Goal: Information Seeking & Learning: Compare options

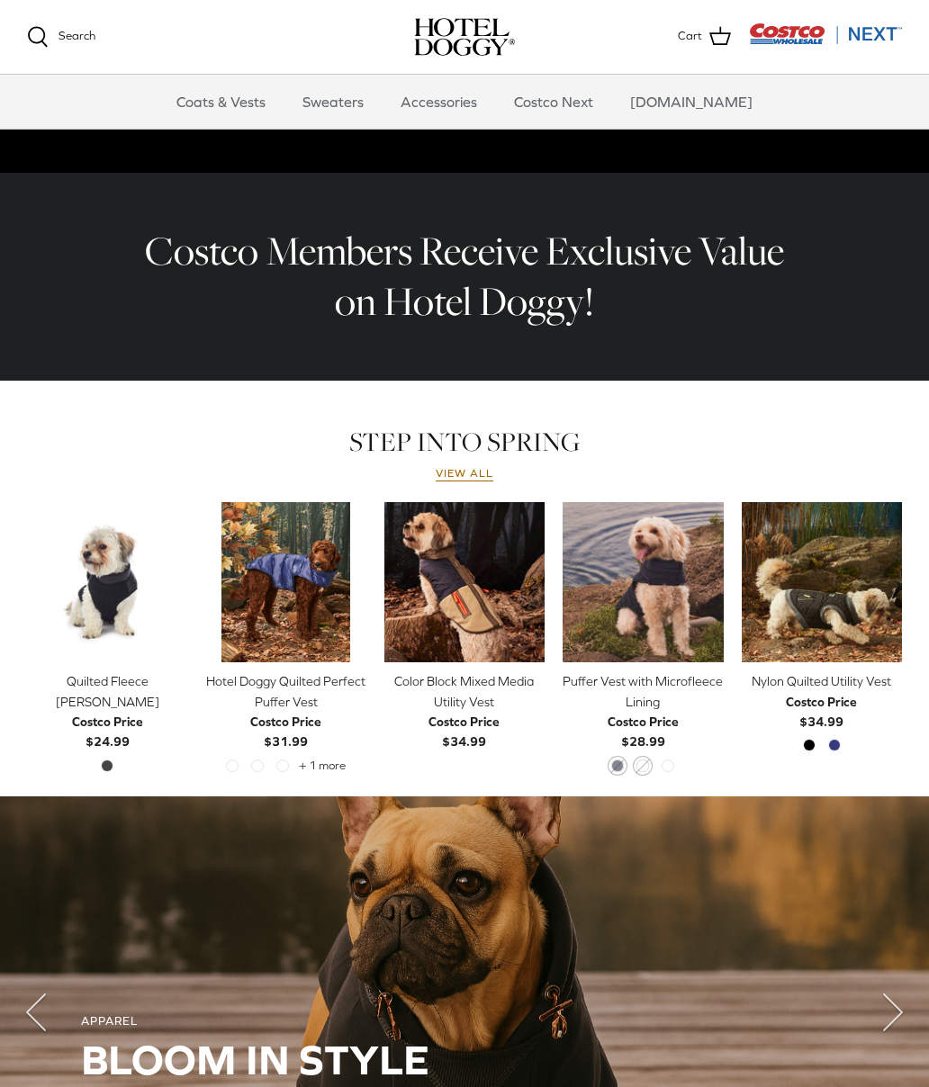
scroll to position [490, 0]
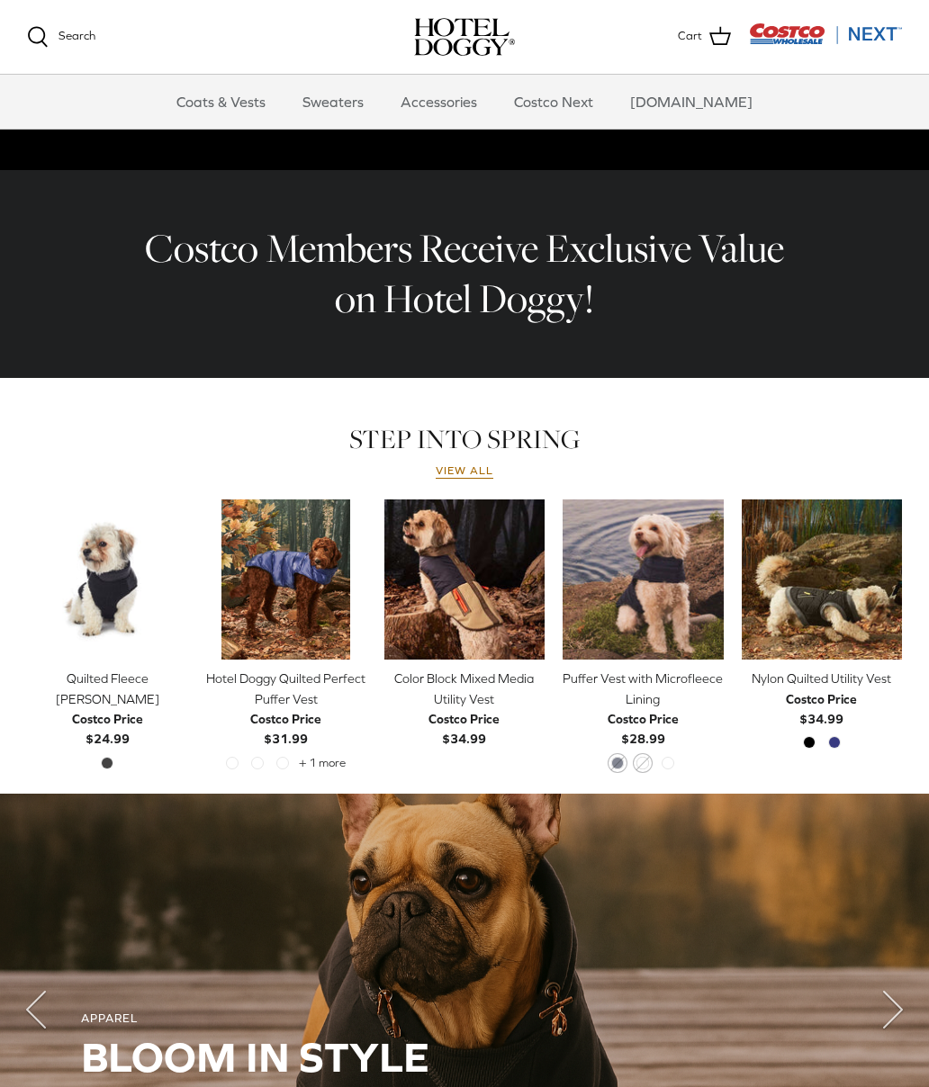
click at [490, 567] on img "Color Block Mixed Media Utility Vest" at bounding box center [464, 579] width 160 height 160
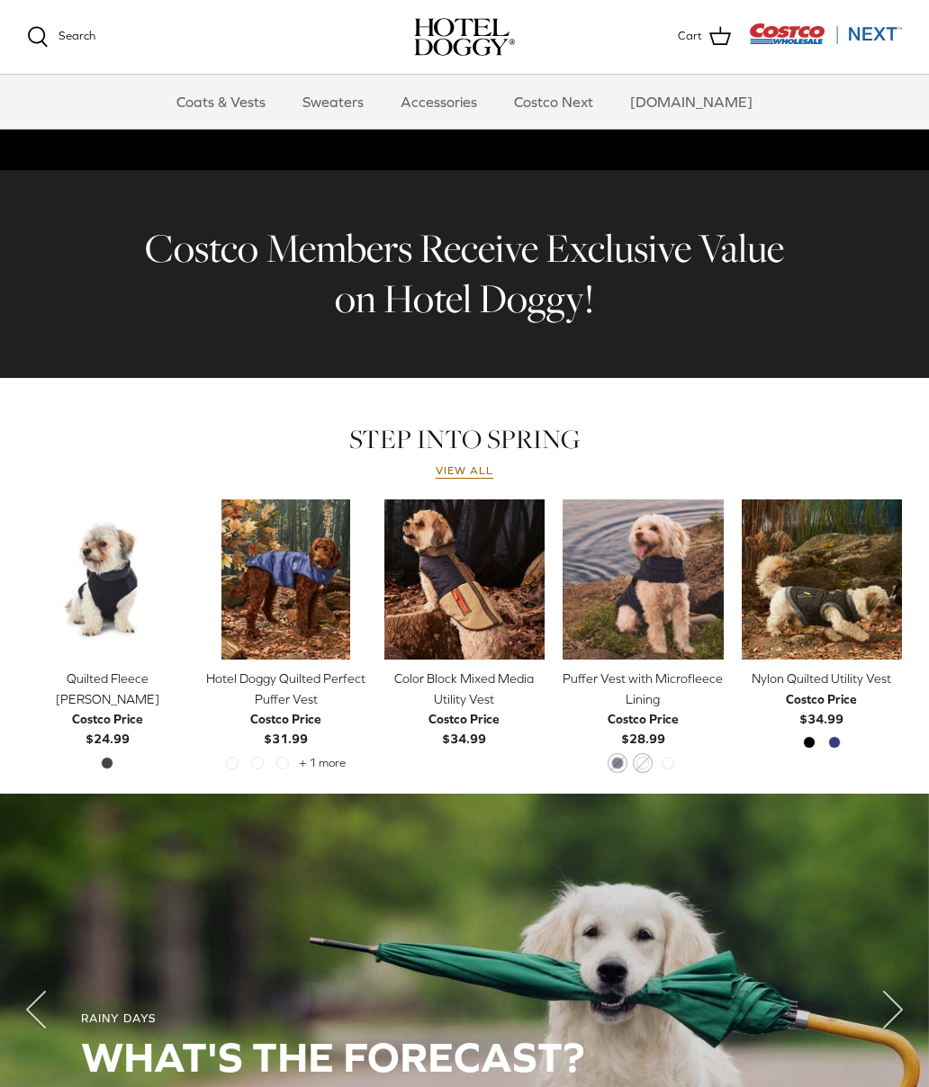
click at [709, 569] on icon "Right" at bounding box center [710, 580] width 22 height 22
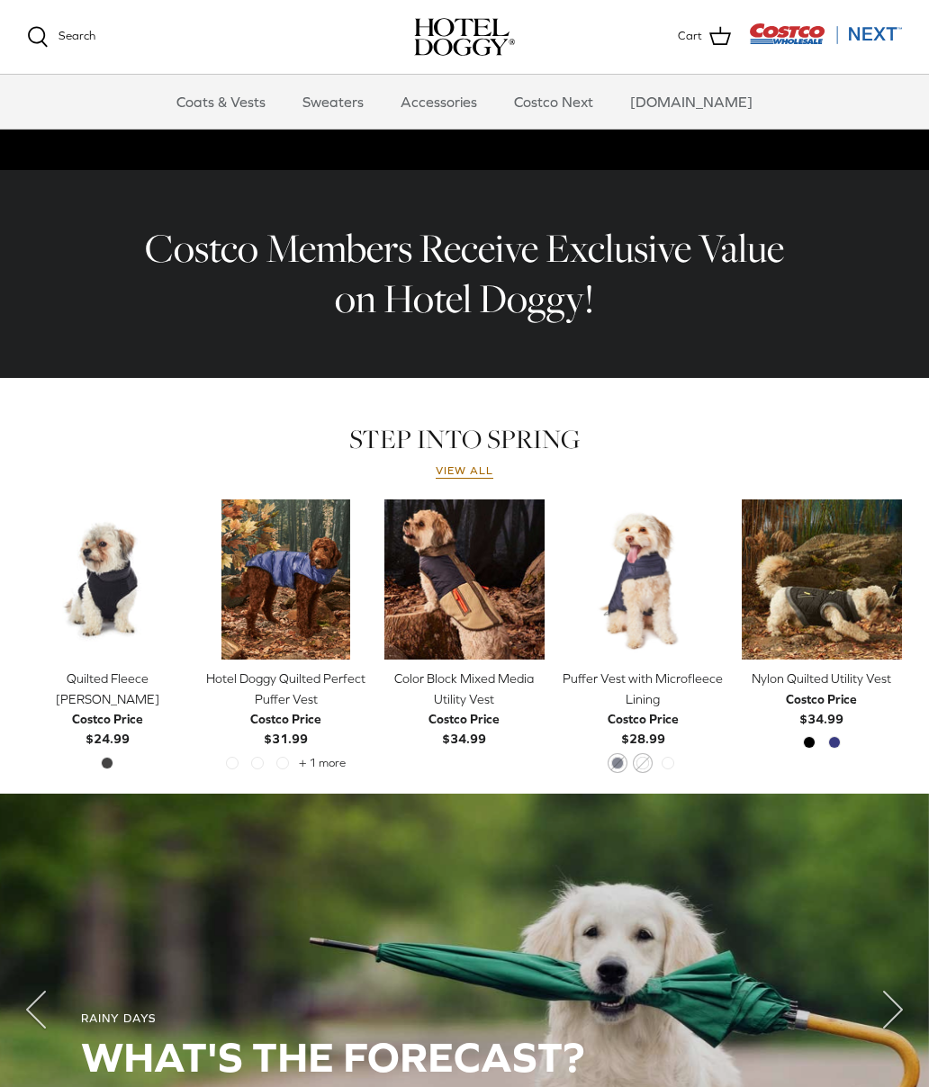
click at [722, 566] on link "Right" at bounding box center [710, 579] width 27 height 27
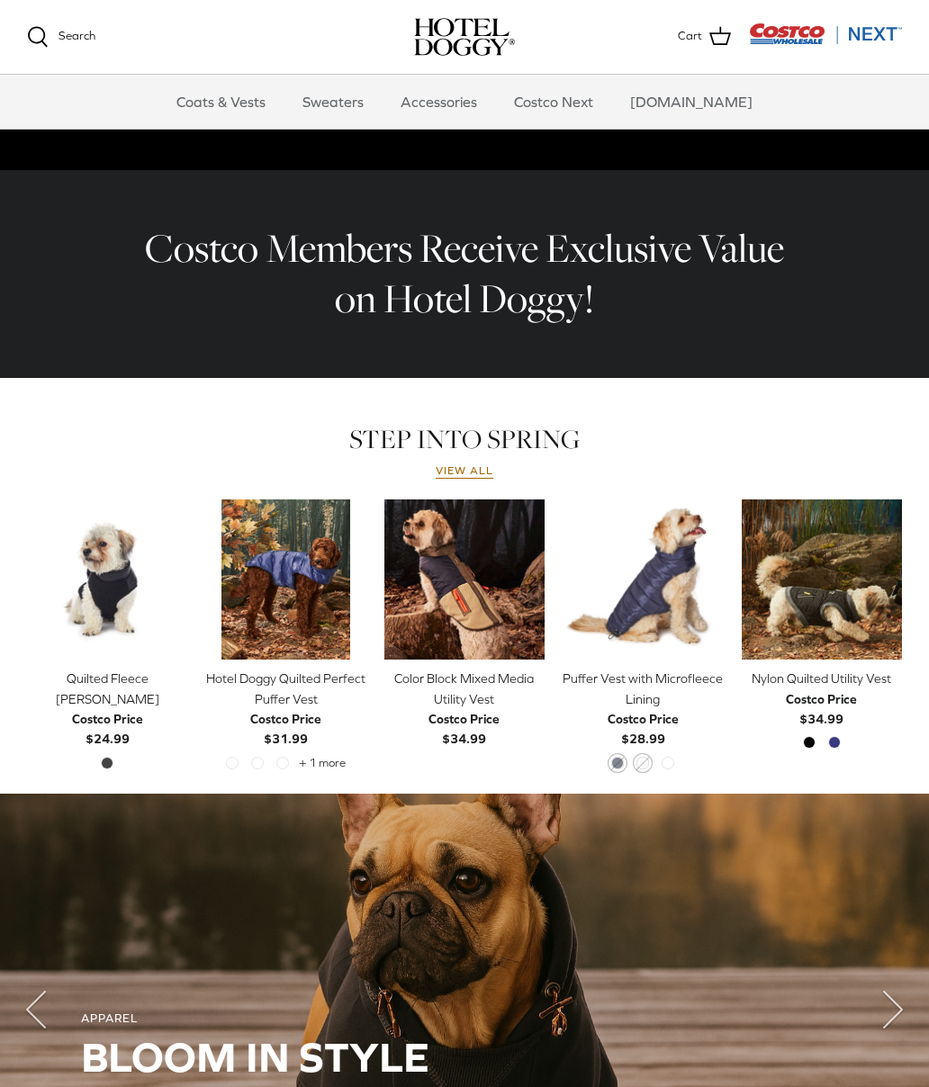
click at [894, 580] on icon "Right" at bounding box center [888, 580] width 22 height 22
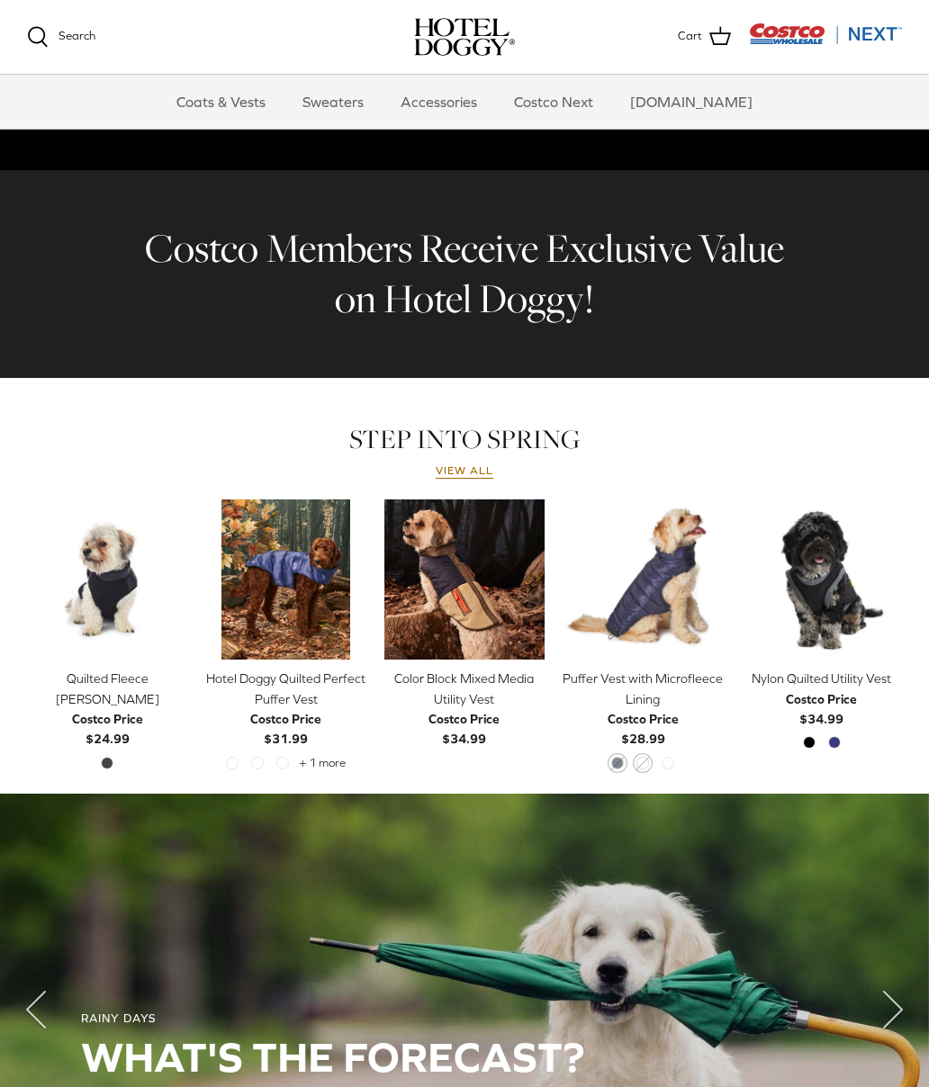
click at [841, 568] on img "Nylon Quilted Utility Vest" at bounding box center [822, 579] width 160 height 160
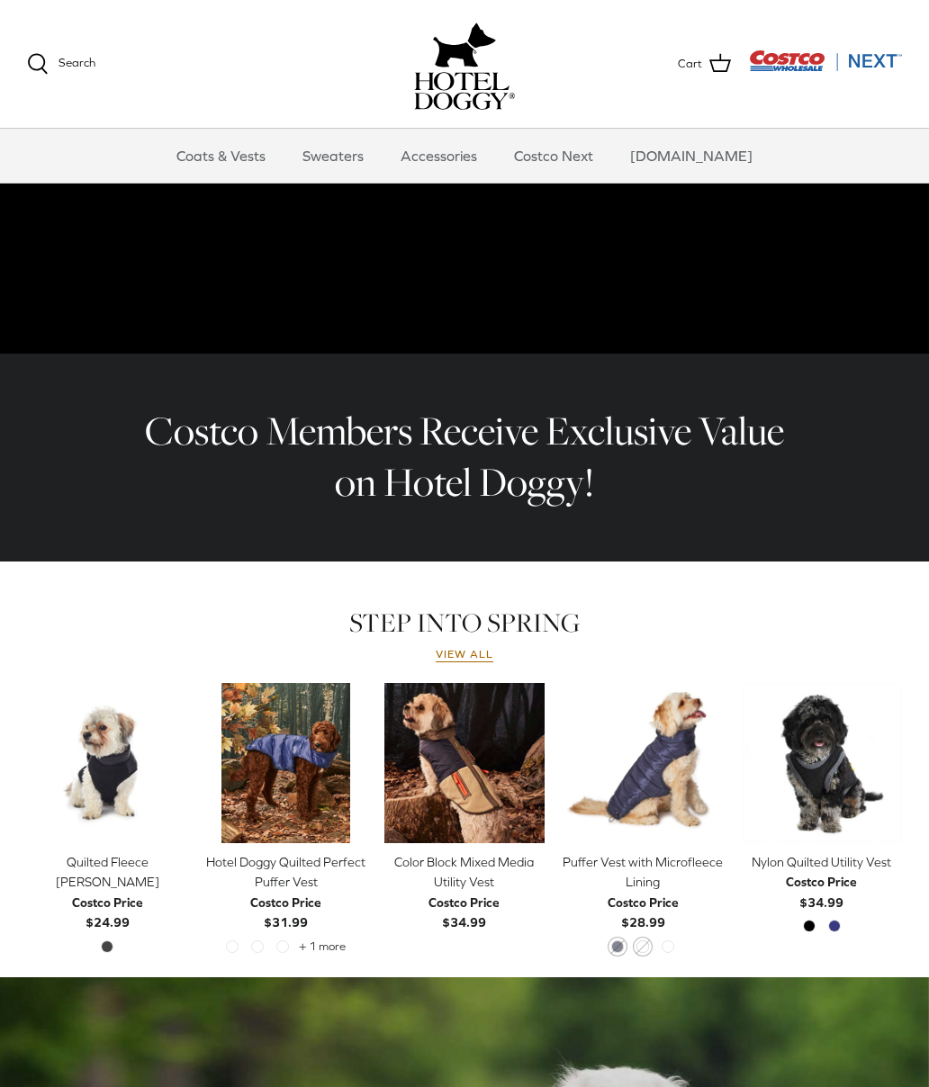
scroll to position [656, 0]
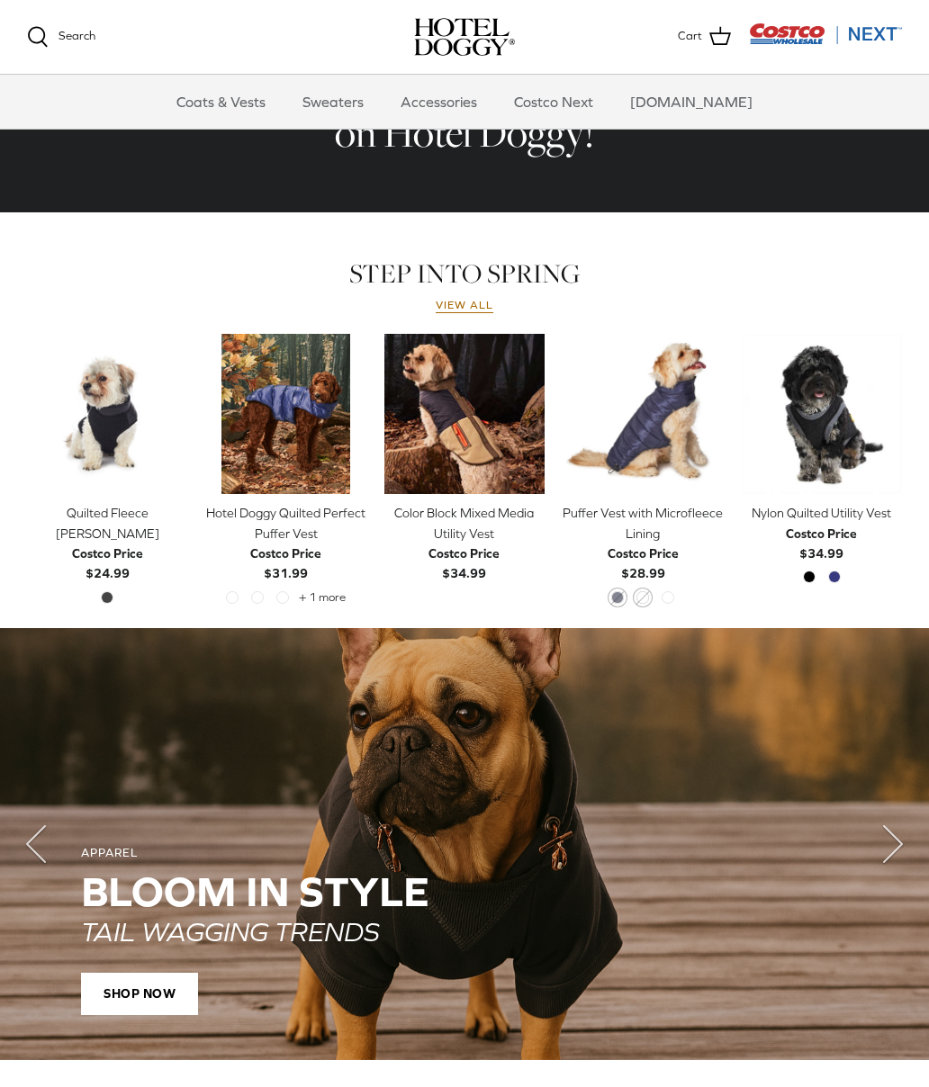
click at [896, 840] on polyline "Next" at bounding box center [893, 844] width 18 height 36
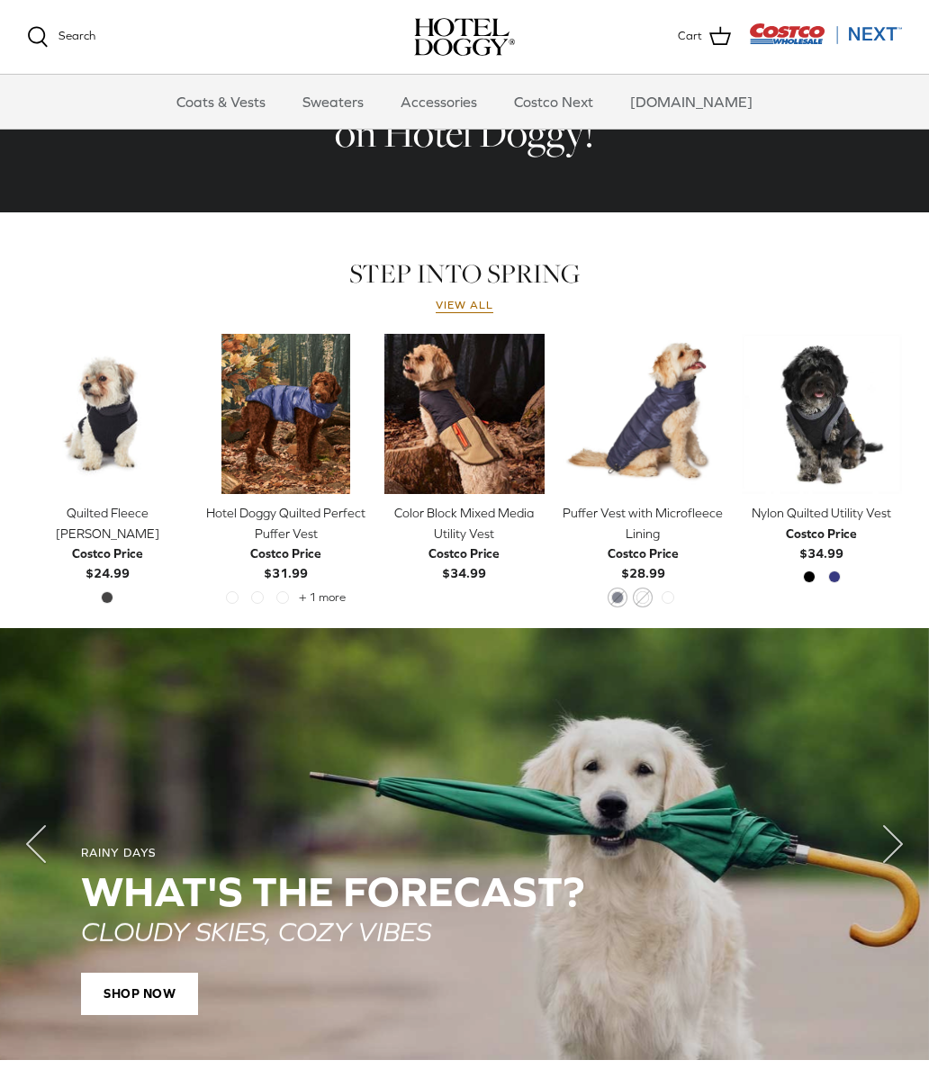
click at [903, 831] on icon "Right" at bounding box center [893, 844] width 72 height 72
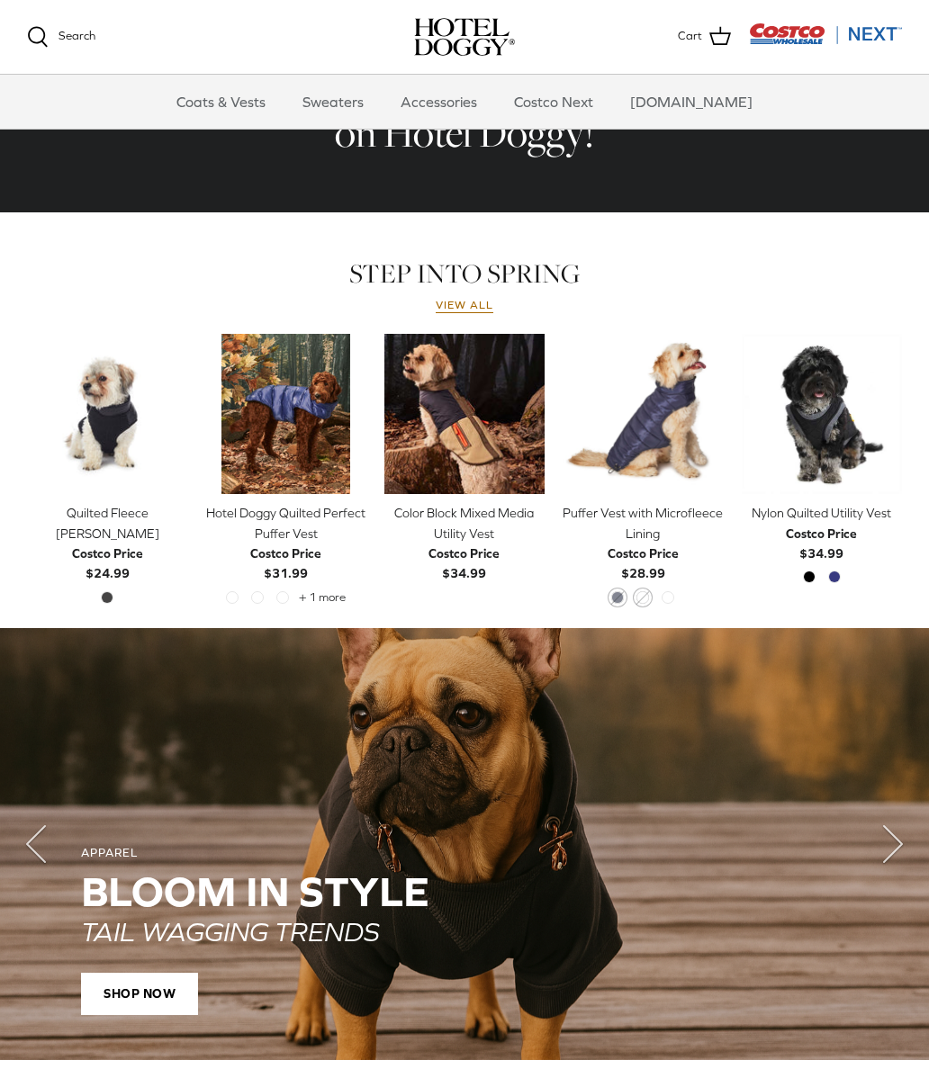
click at [902, 830] on icon "Right" at bounding box center [893, 844] width 72 height 72
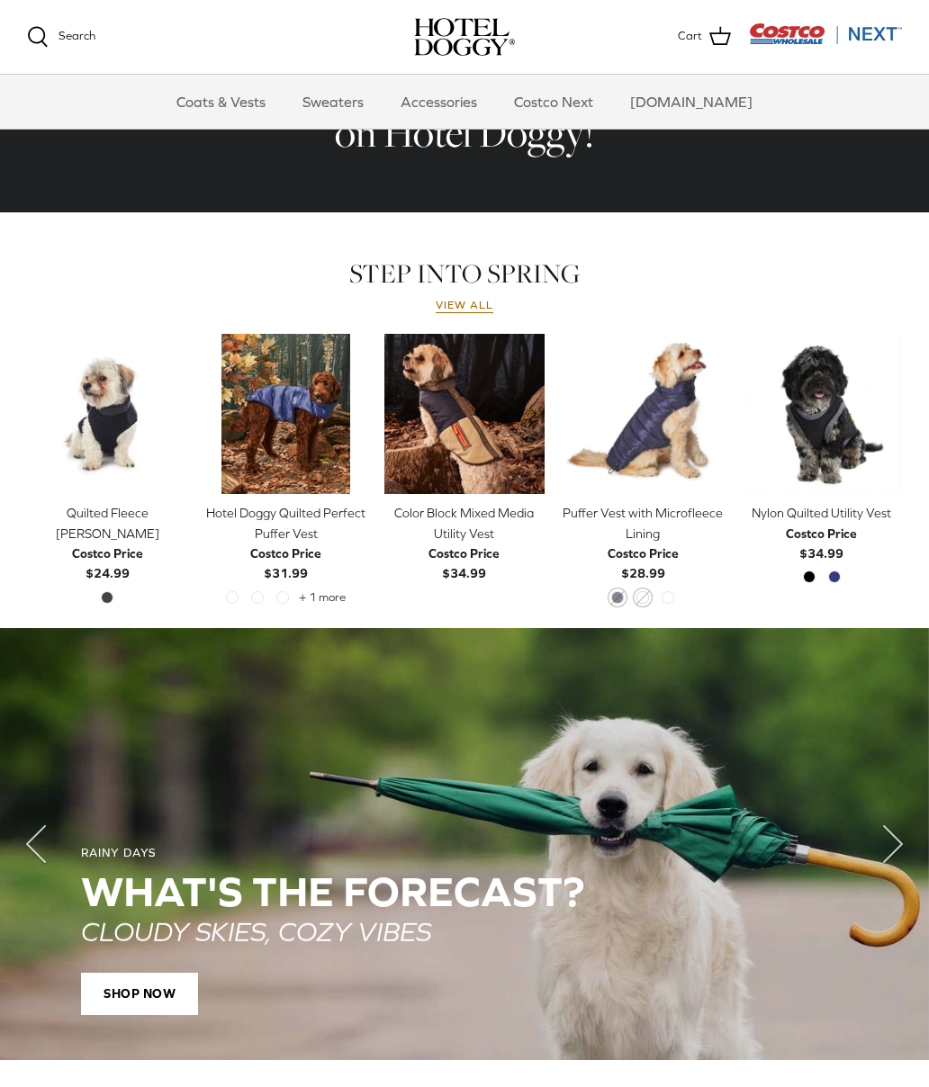
click at [894, 829] on icon "Right" at bounding box center [893, 844] width 72 height 72
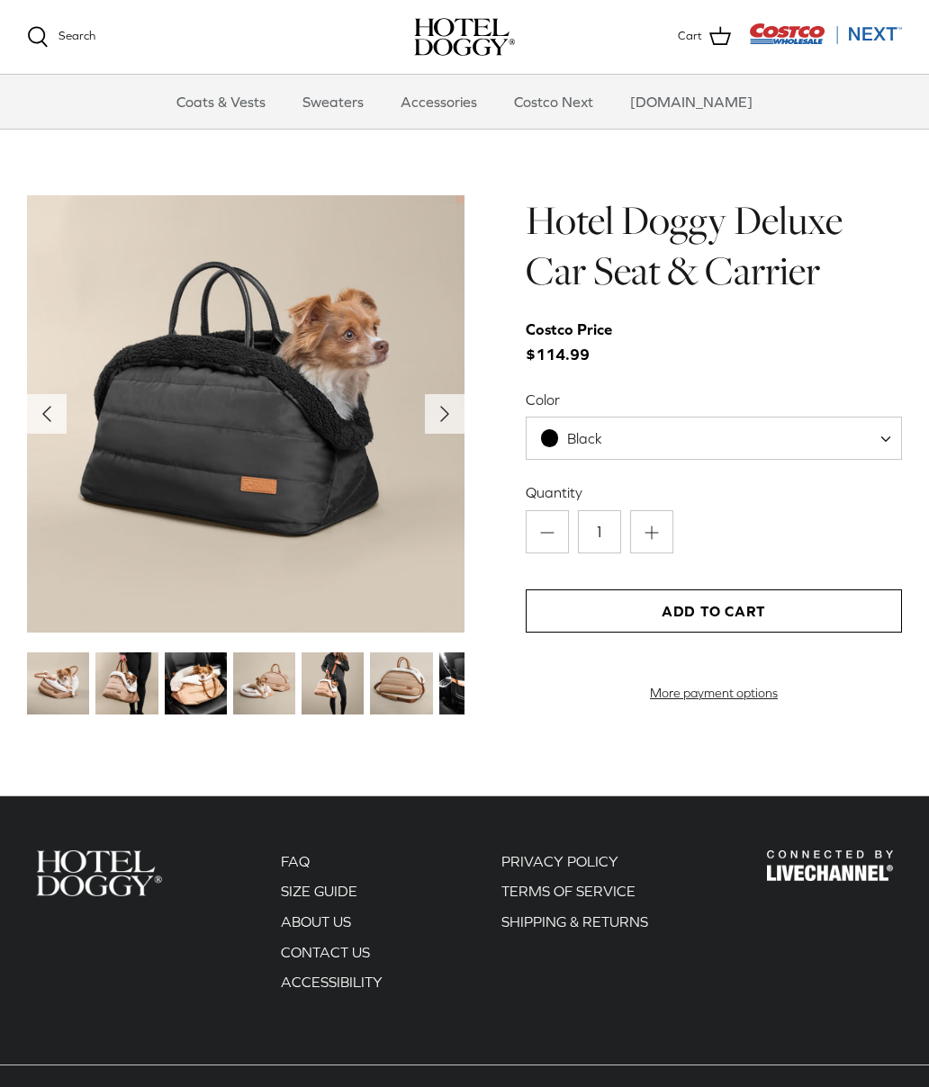
scroll to position [1592, 0]
click at [202, 682] on img at bounding box center [196, 684] width 62 height 62
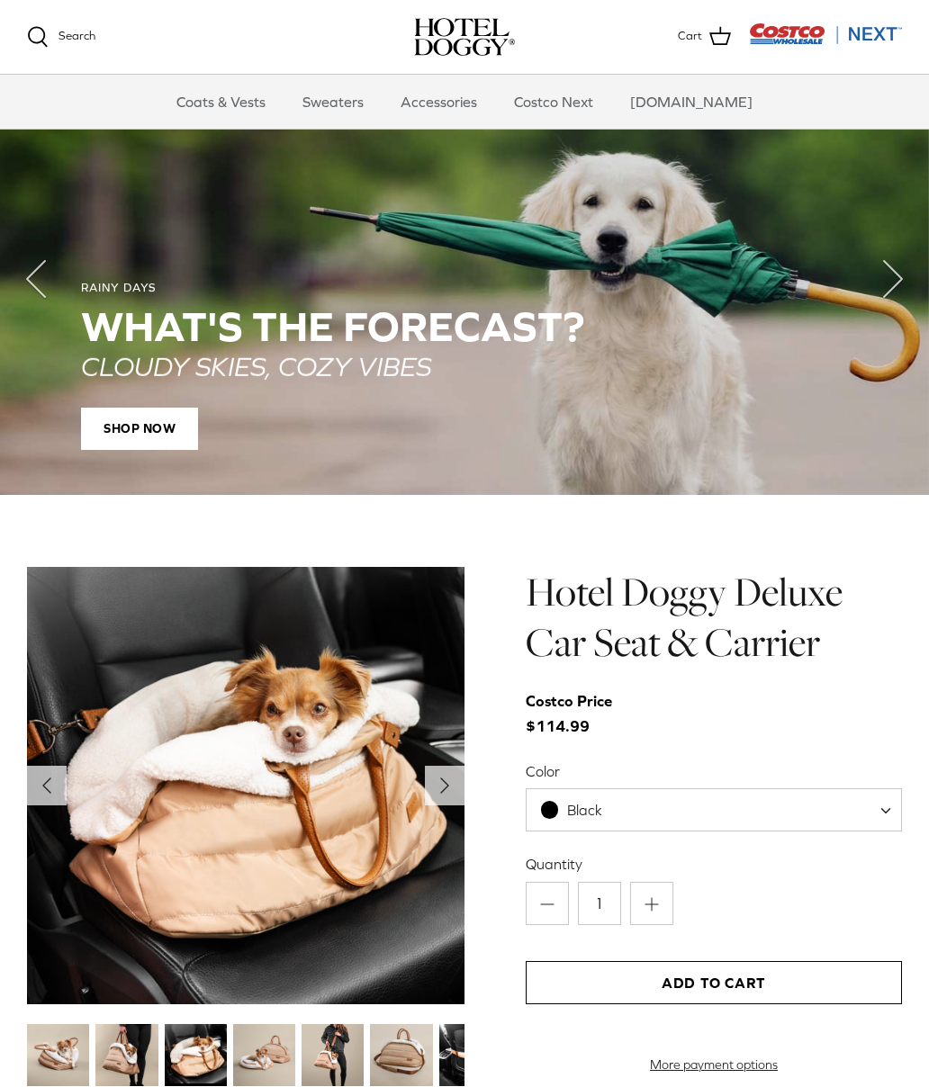
scroll to position [1216, 0]
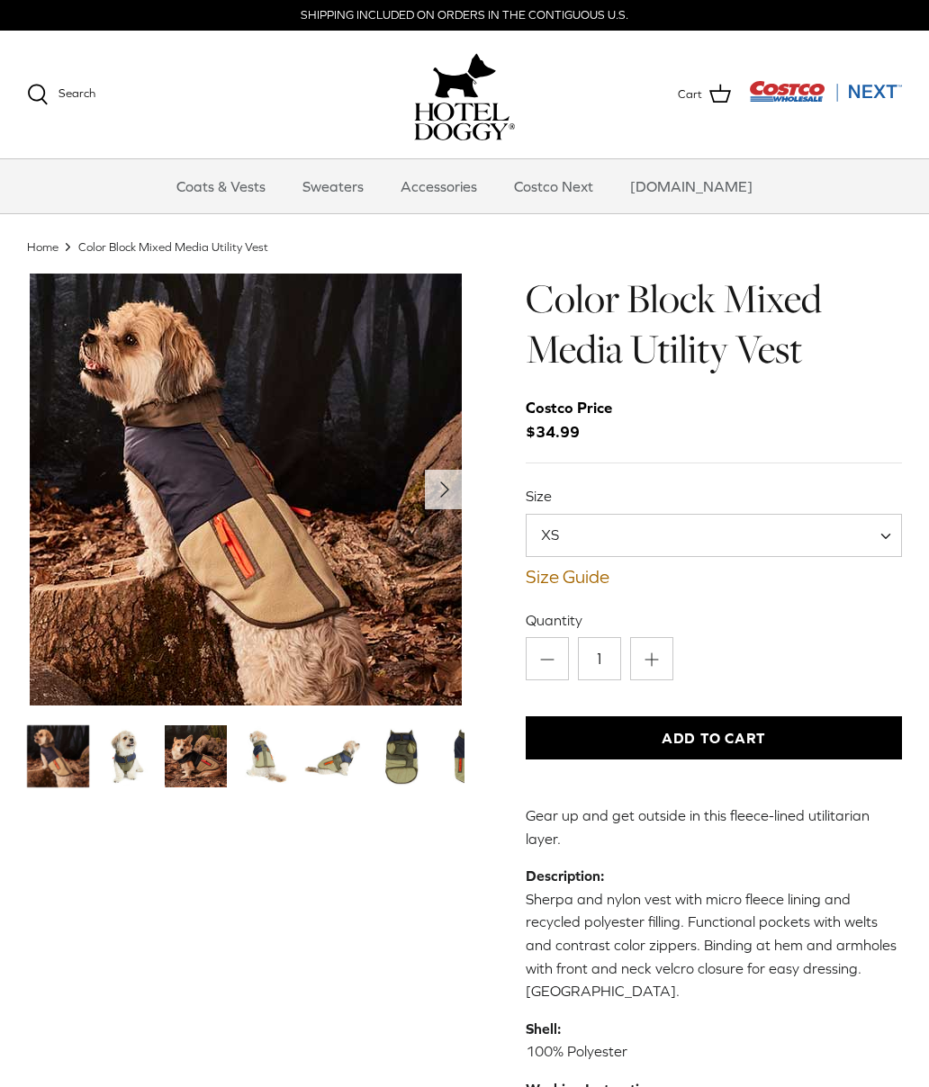
click at [449, 485] on icon "Right" at bounding box center [444, 489] width 29 height 29
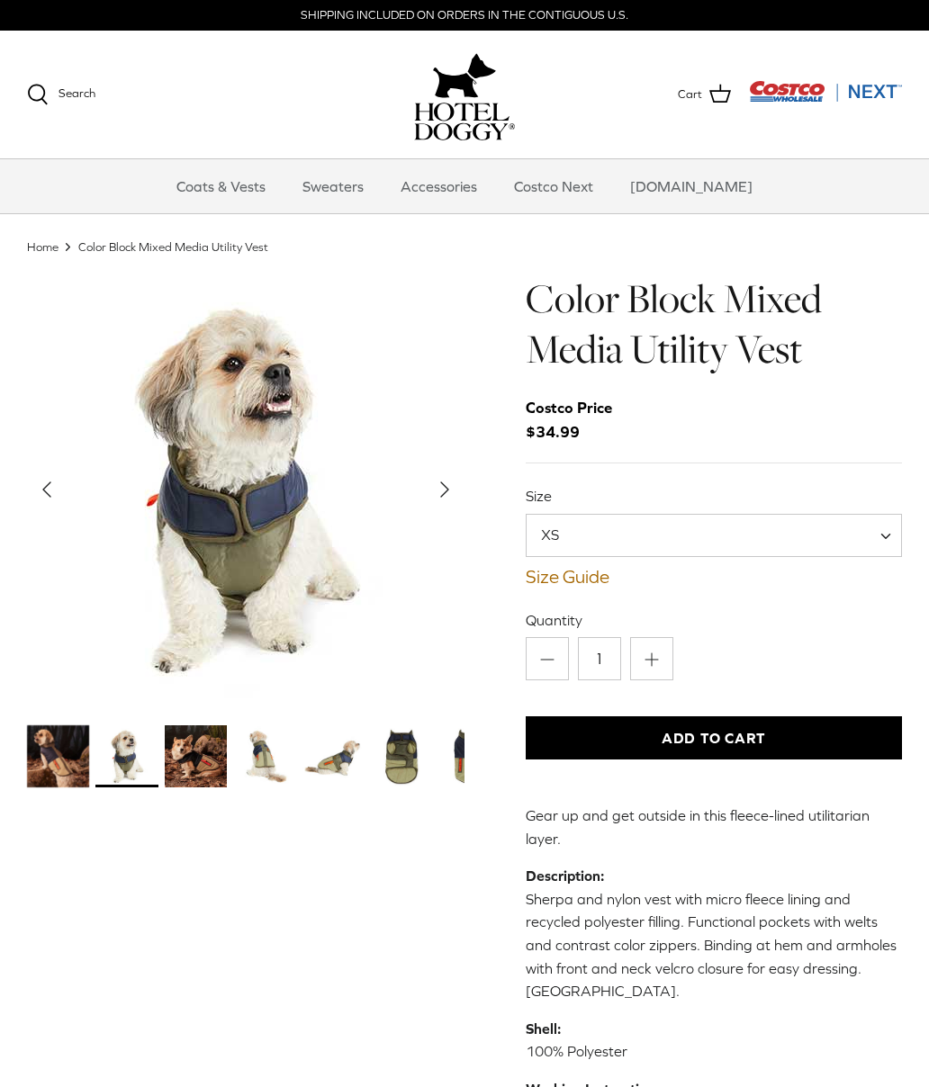
click at [451, 486] on icon "Right" at bounding box center [444, 489] width 29 height 29
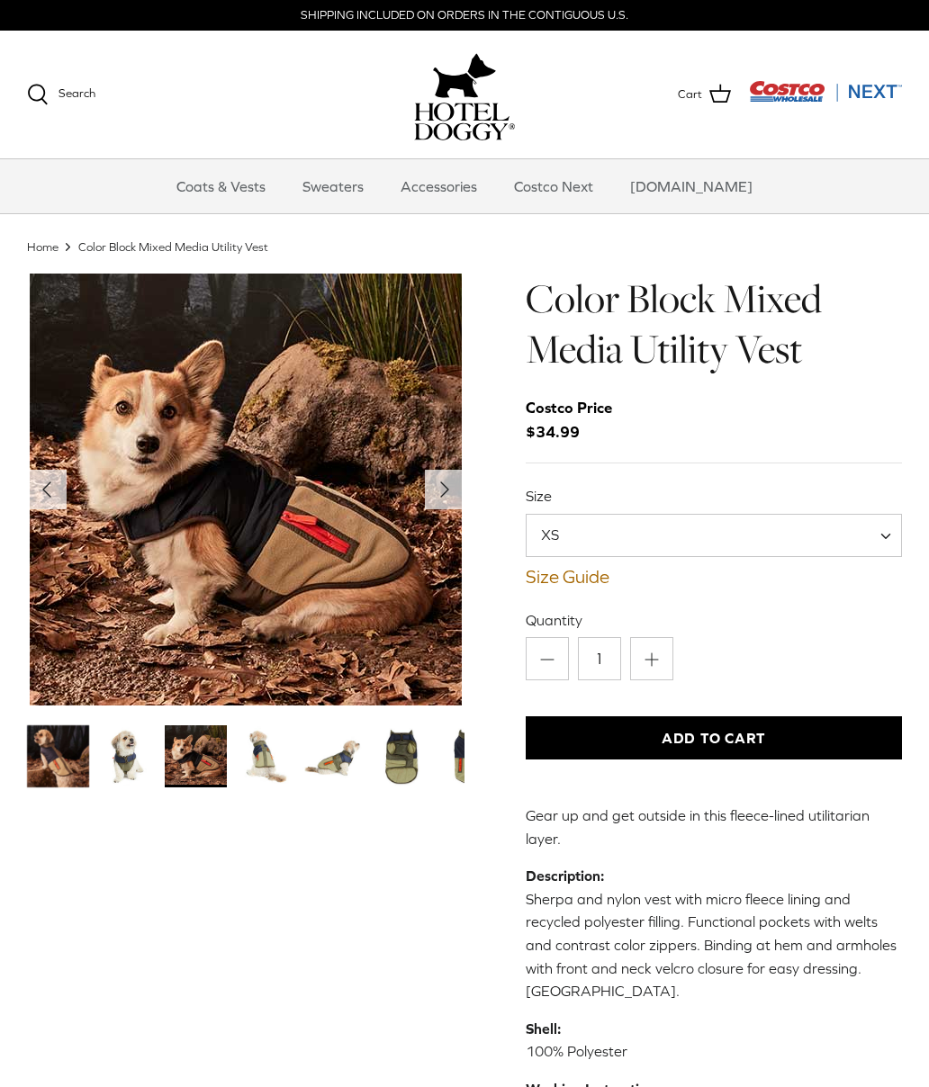
click at [449, 481] on icon "Right" at bounding box center [444, 489] width 29 height 29
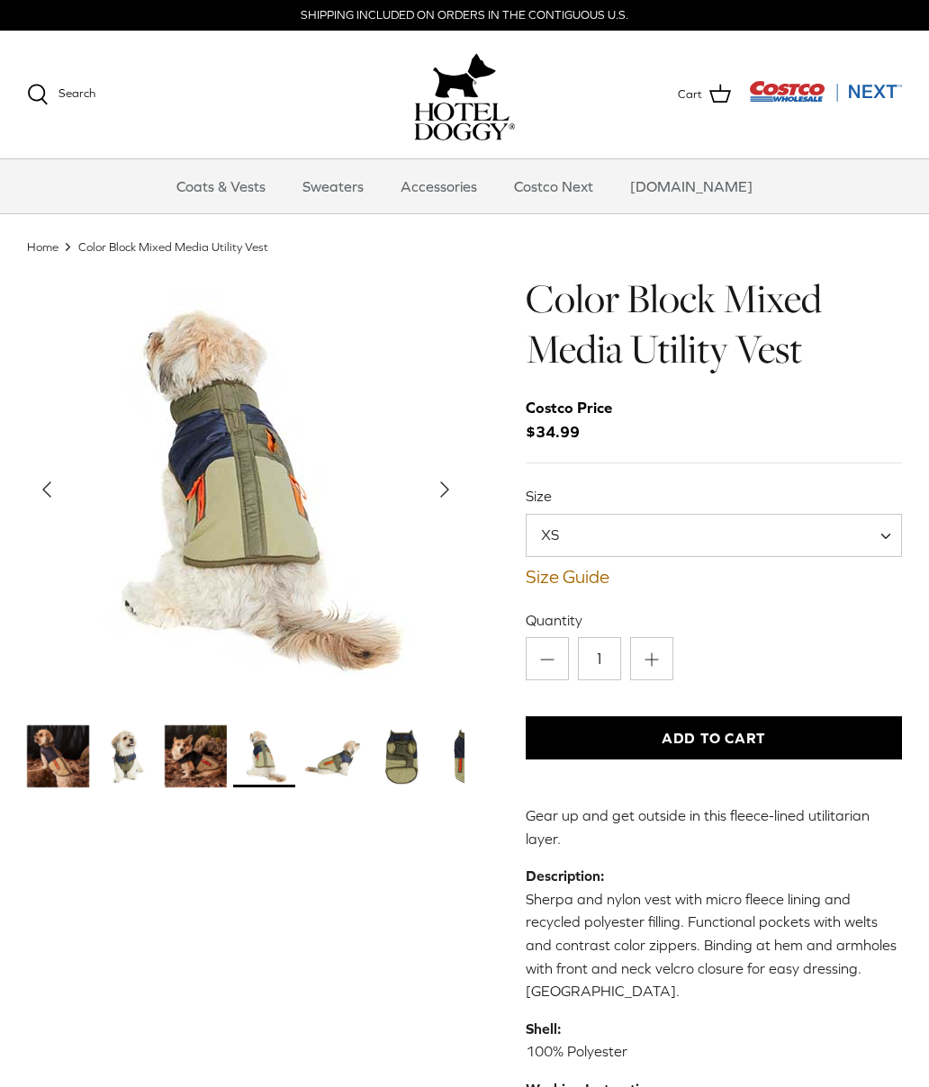
click at [452, 476] on icon "Right" at bounding box center [444, 489] width 29 height 29
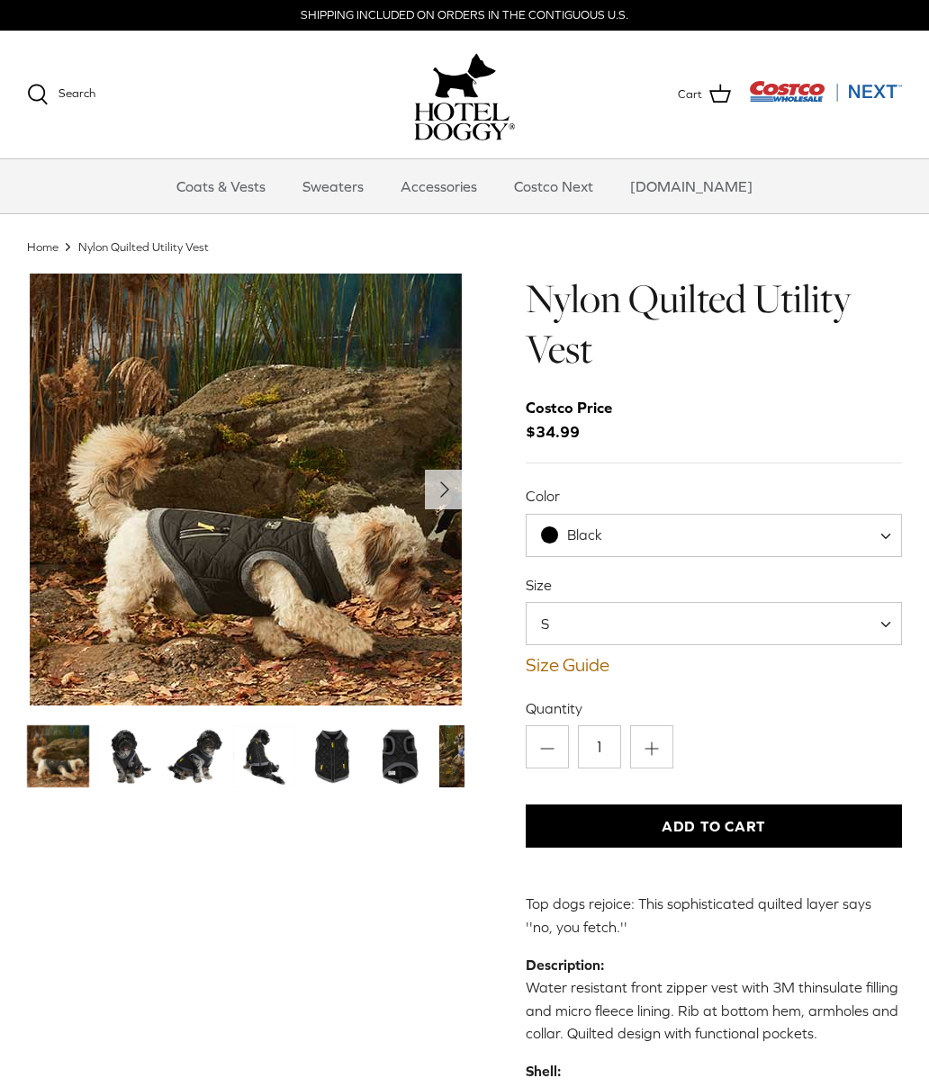
click at [334, 760] on img "Thumbnail Link" at bounding box center [332, 756] width 62 height 62
